Goal: Information Seeking & Learning: Find specific fact

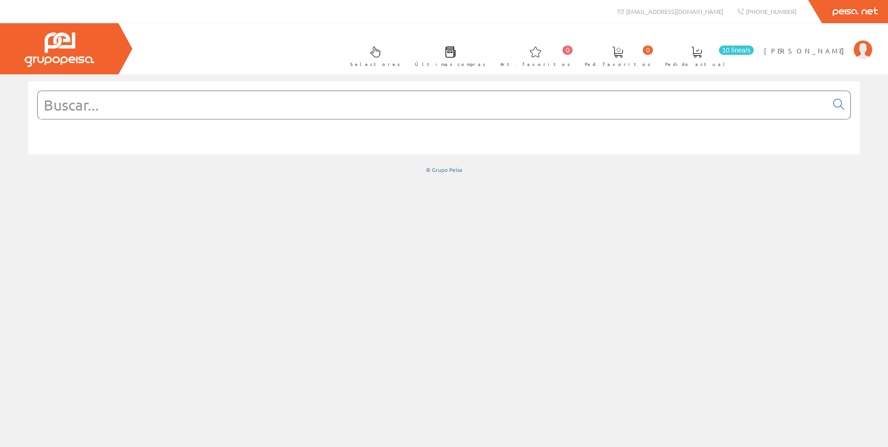
click at [532, 97] on input "text" at bounding box center [433, 105] width 790 height 28
paste input "GV2ME20"
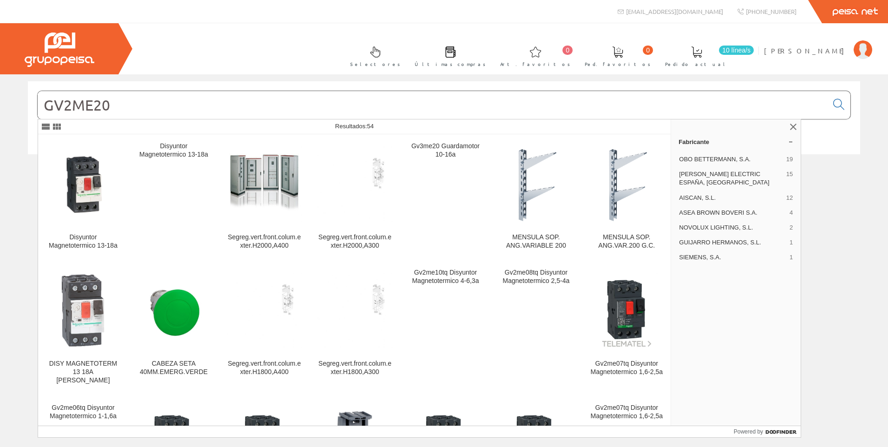
type input "GV2ME20"
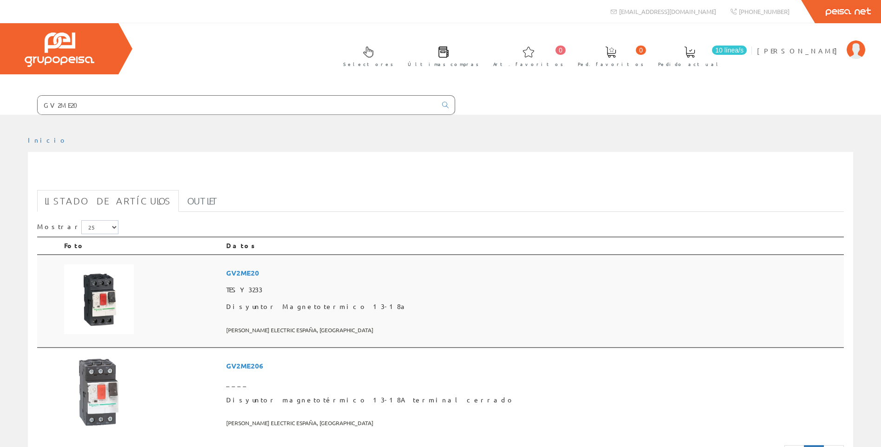
click at [316, 281] on td "GV2ME20 TESY3233 Disyuntor Magnetotermico 13-18a [PERSON_NAME] ELECTRIC ESPAÑA,…" at bounding box center [532, 300] width 621 height 93
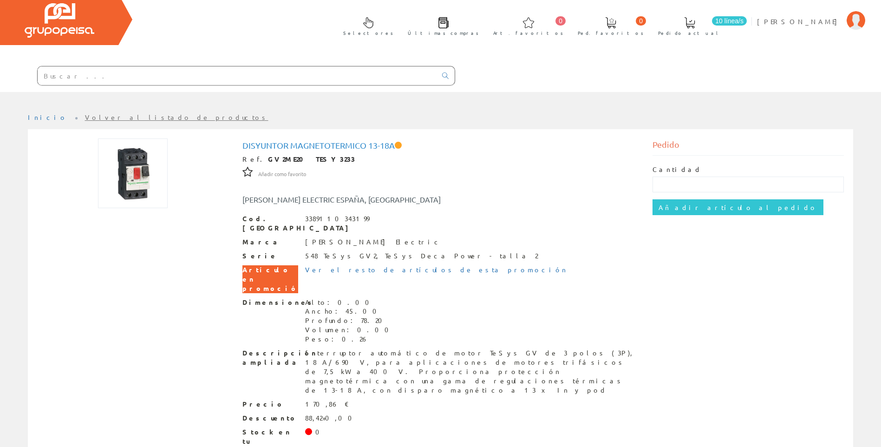
scroll to position [45, 0]
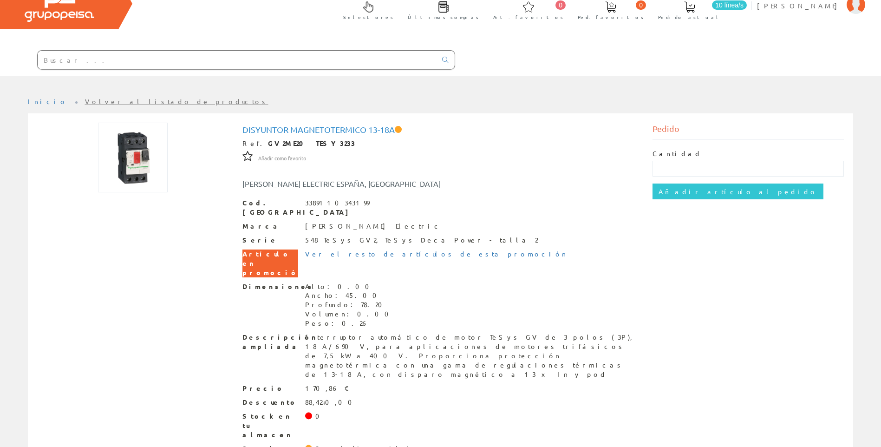
drag, startPoint x: 285, startPoint y: 61, endPoint x: 108, endPoint y: 65, distance: 177.4
click at [108, 65] on input "text" at bounding box center [237, 60] width 399 height 19
paste input "M9F11206"
type input "M9F11206"
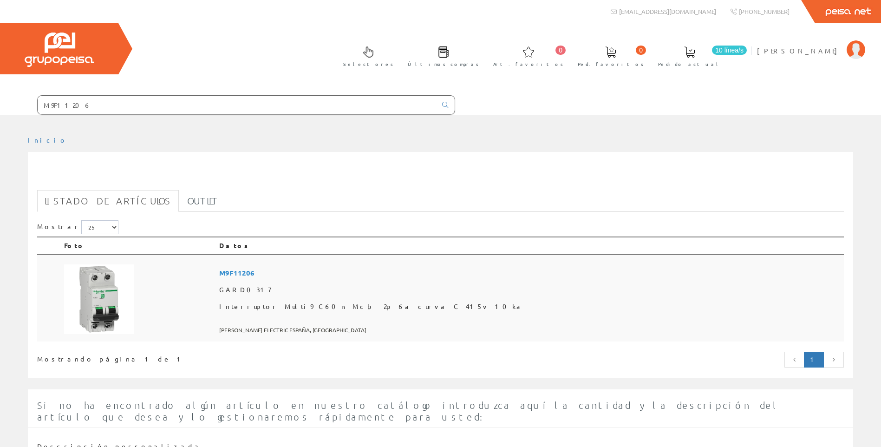
click at [215, 300] on td at bounding box center [137, 297] width 155 height 87
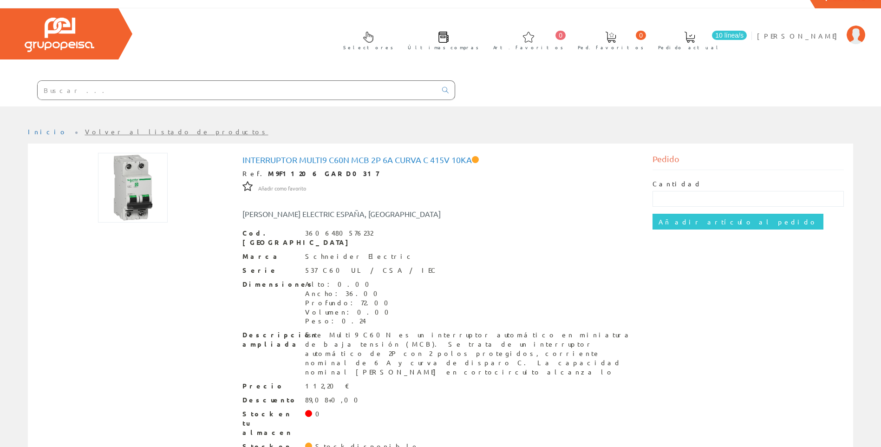
scroll to position [22, 0]
